Goal: Task Accomplishment & Management: Manage account settings

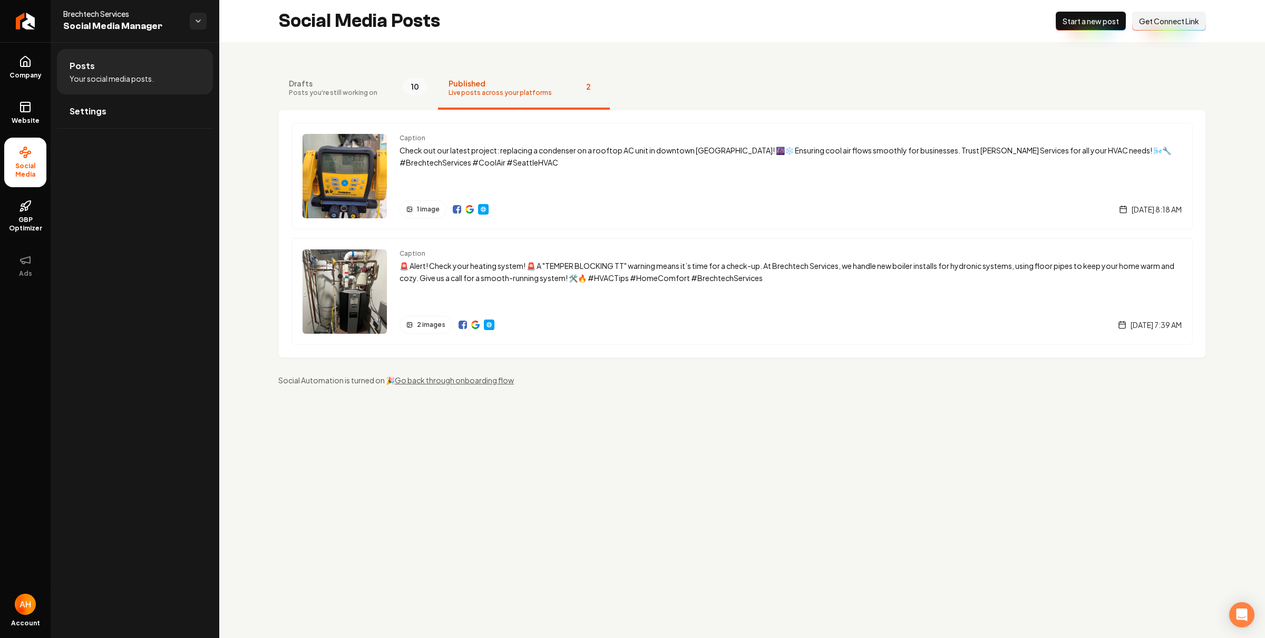
click at [545, 57] on div "Drafts Posts you're still working on 10 Published Live posts across your platfo…" at bounding box center [742, 226] width 1046 height 368
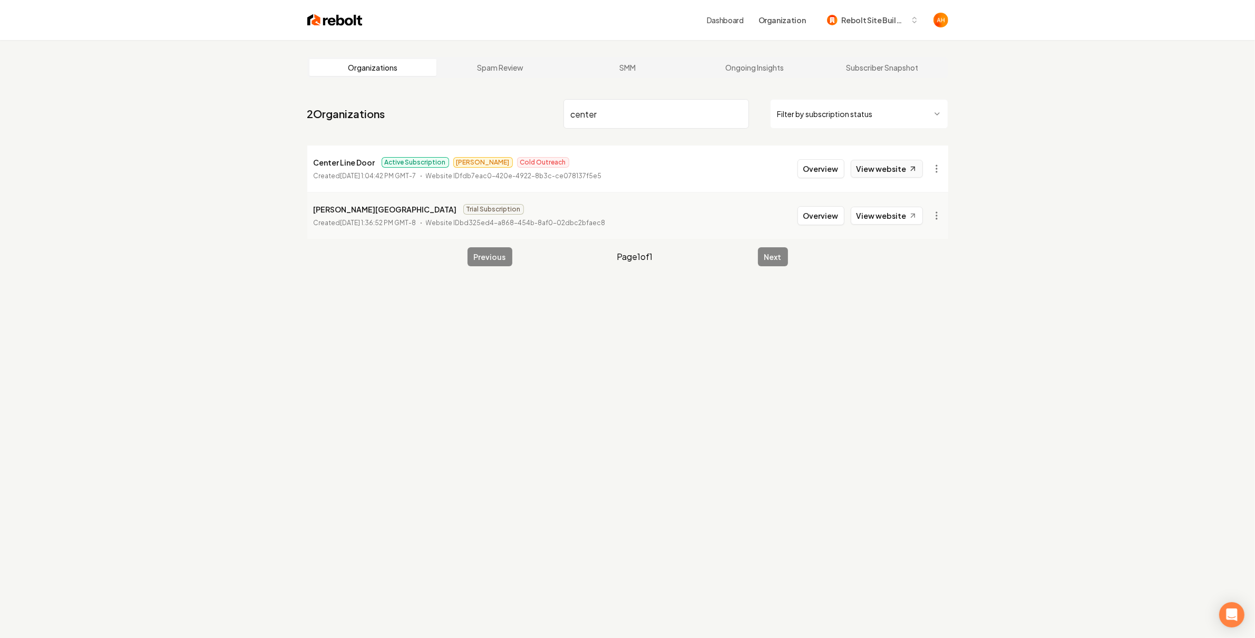
type input "center"
click at [901, 161] on link "View website" at bounding box center [887, 169] width 72 height 18
click at [686, 104] on input "center" at bounding box center [656, 114] width 186 height 30
click at [853, 22] on span "Rebolt Site Builder" at bounding box center [874, 20] width 64 height 11
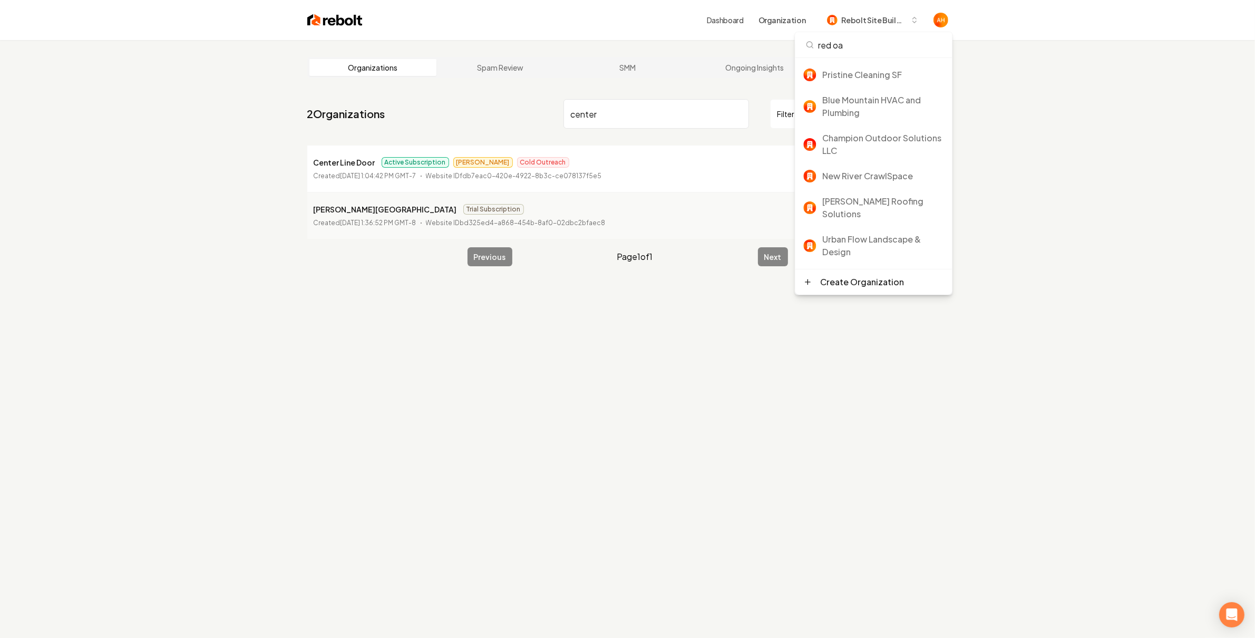
type input "red oak"
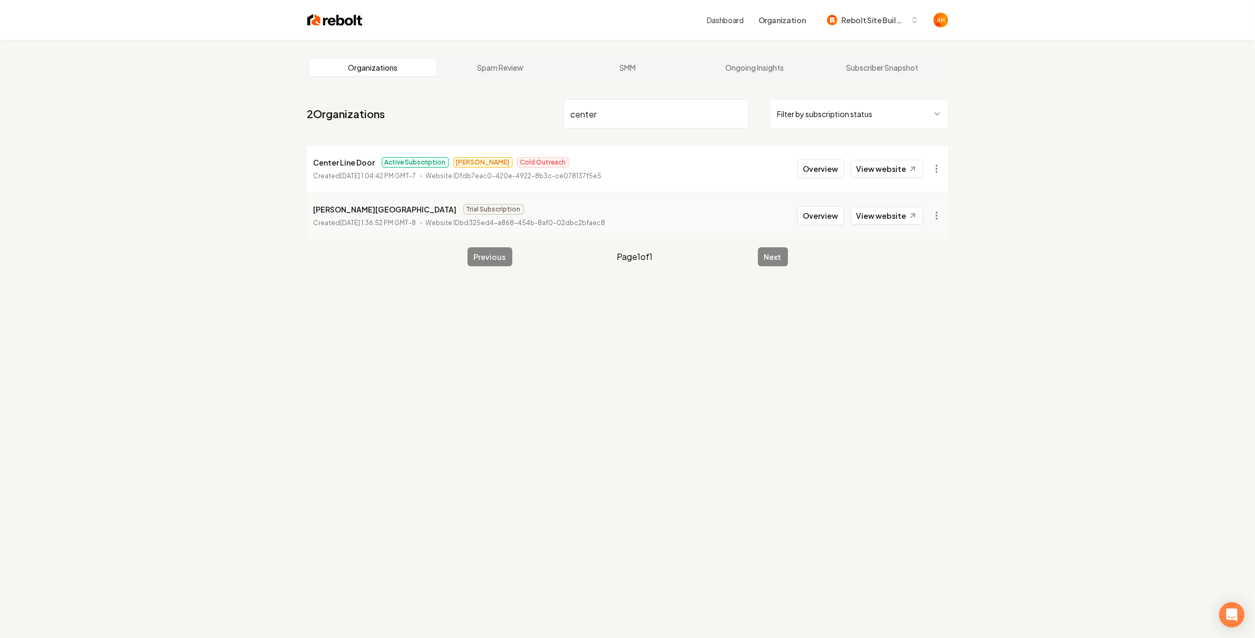
click at [744, 15] on link "Dashboard" at bounding box center [725, 20] width 37 height 11
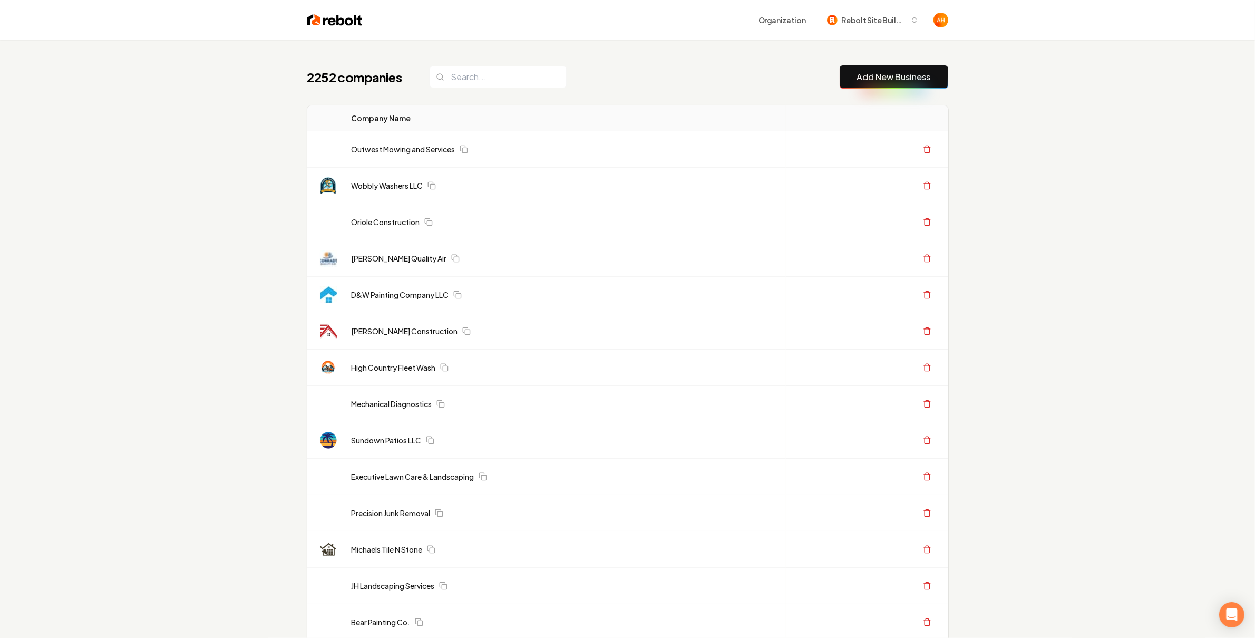
click at [573, 72] on div "2252 companies Add New Business" at bounding box center [627, 76] width 641 height 23
click at [569, 80] on div "2252 companies Add New Business" at bounding box center [627, 76] width 641 height 23
click at [544, 80] on input "search" at bounding box center [498, 77] width 137 height 22
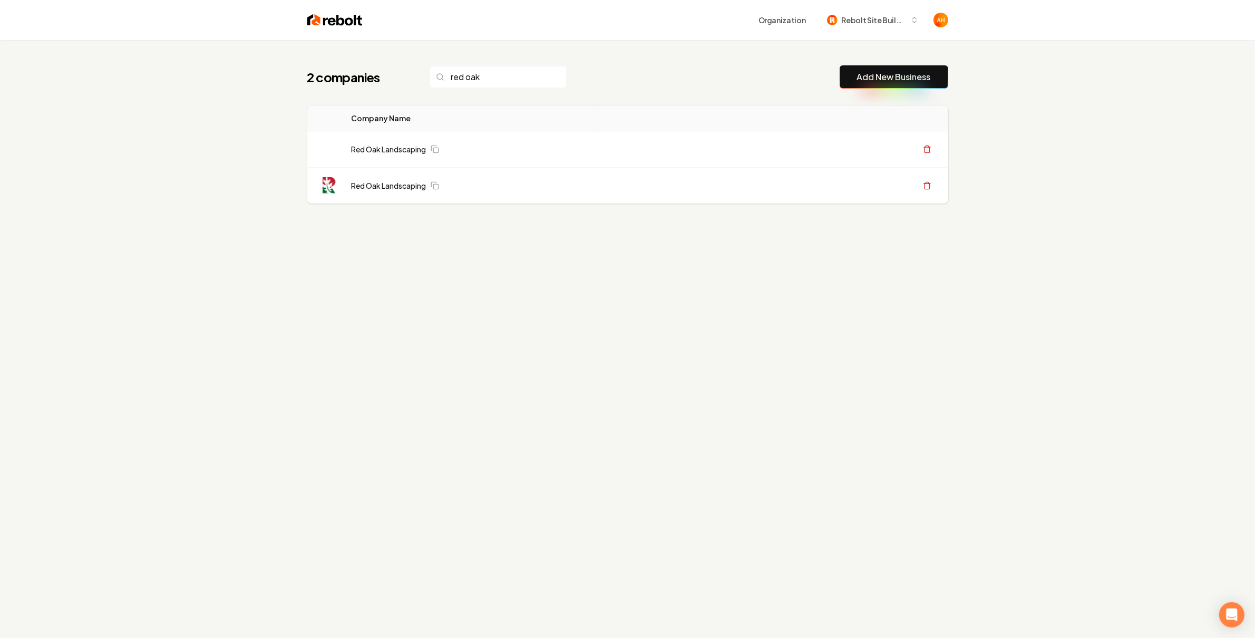
click at [301, 246] on div "2 companies red oak Add New Business Logo Company Name Actions Red Oak Landscap…" at bounding box center [627, 155] width 675 height 231
click at [488, 85] on input "red oak" at bounding box center [498, 77] width 137 height 22
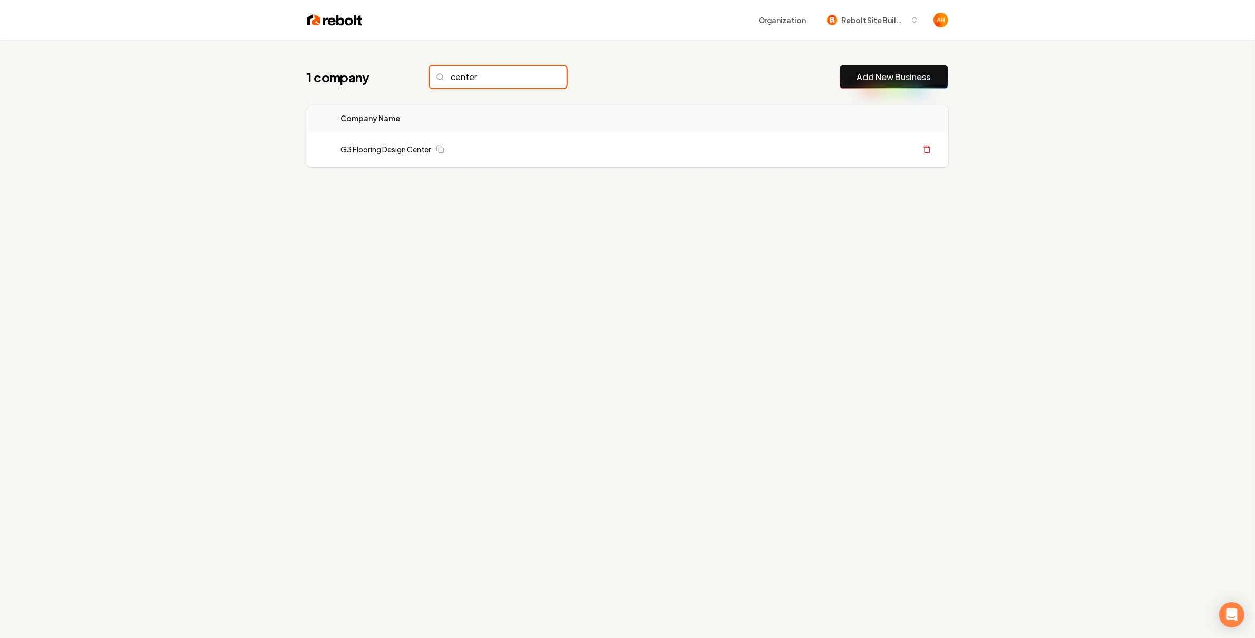
type input "center"
click at [716, 69] on div "1 company center Add New Business" at bounding box center [627, 76] width 641 height 23
click at [735, 53] on div "1 company center Add New Business Logo Company Name Actions G3 Flooring Design …" at bounding box center [627, 137] width 675 height 194
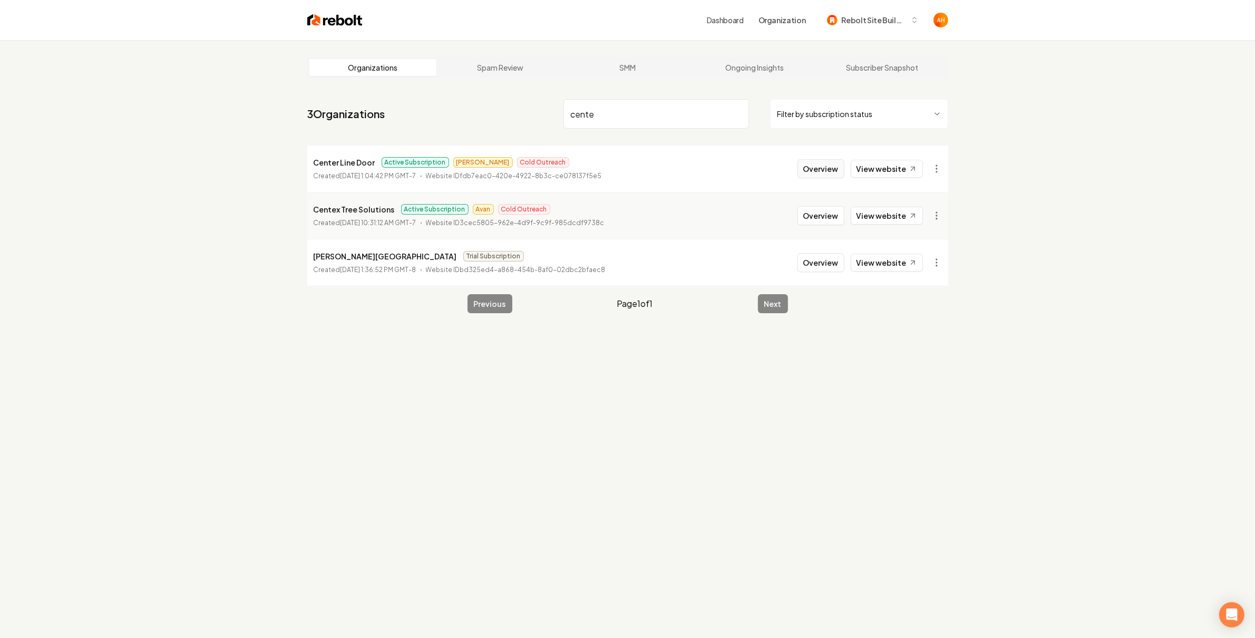
type input "cente"
click at [823, 168] on button "Overview" at bounding box center [820, 168] width 47 height 19
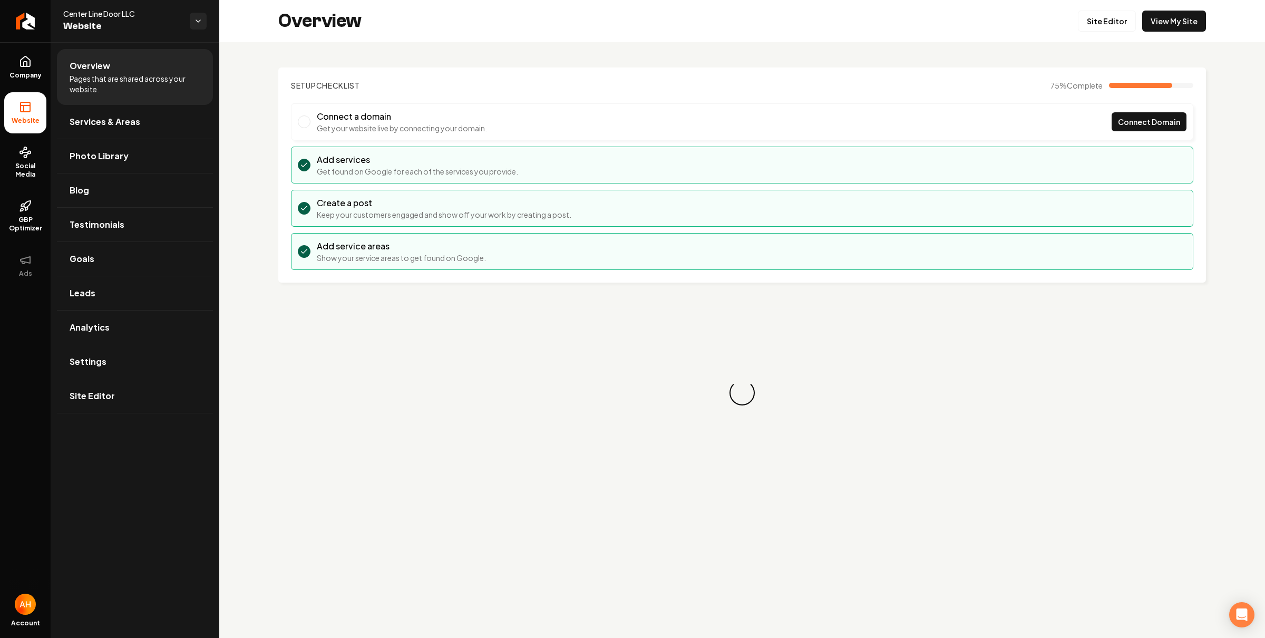
click at [138, 375] on link "Settings" at bounding box center [135, 362] width 156 height 34
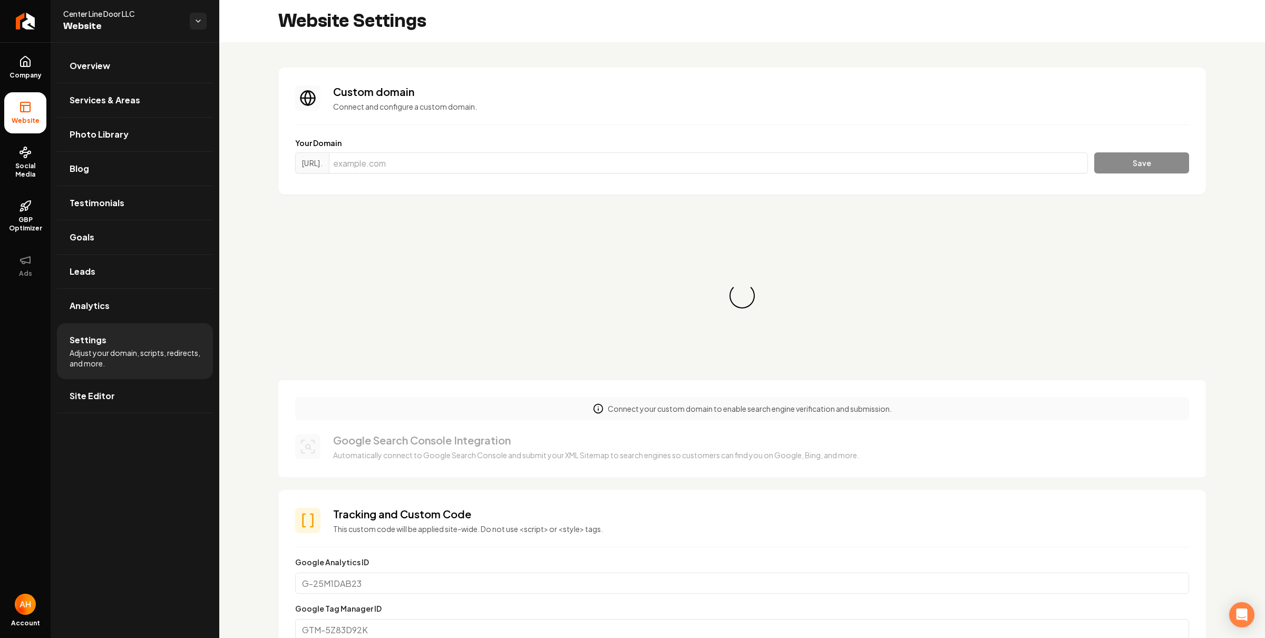
scroll to position [47, 0]
click at [465, 162] on input "Main content area" at bounding box center [708, 162] width 759 height 21
paste input "[DOMAIN_NAME]"
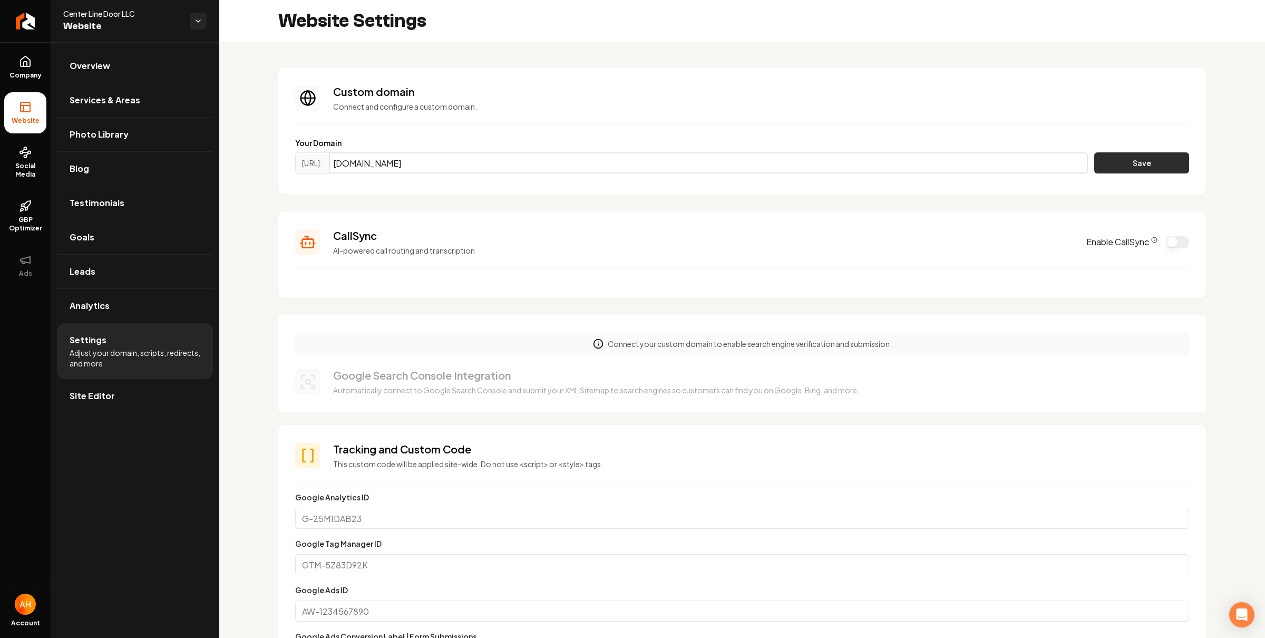
type input "[DOMAIN_NAME]"
click at [1127, 164] on button "Save" at bounding box center [1141, 162] width 95 height 21
